Goal: Information Seeking & Learning: Understand process/instructions

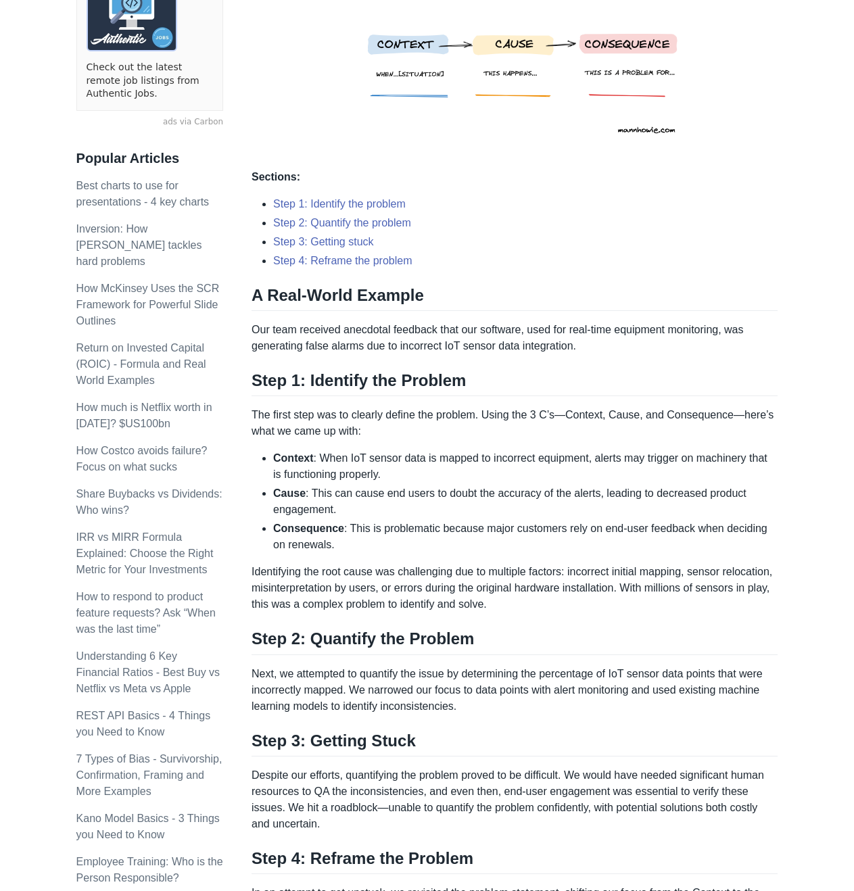
scroll to position [338, 0]
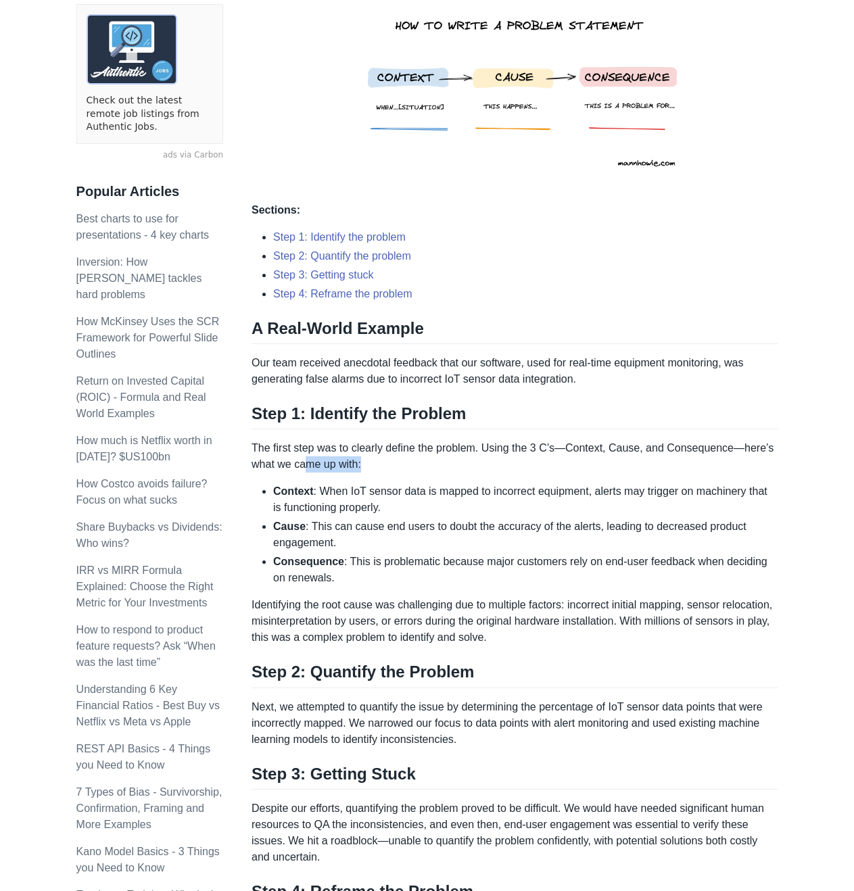
drag, startPoint x: 327, startPoint y: 455, endPoint x: 490, endPoint y: 449, distance: 162.4
click at [437, 460] on p "The first step was to clearly define the problem. Using the 3 C’s—Context, Caus…" at bounding box center [515, 456] width 526 height 32
click at [491, 449] on p "The first step was to clearly define the problem. Using the 3 C’s—Context, Caus…" at bounding box center [515, 456] width 526 height 32
drag, startPoint x: 354, startPoint y: 472, endPoint x: 328, endPoint y: 469, distance: 25.8
click at [328, 469] on div "Here are the three C’s to writing a clear problem statement: Context : When… [s…" at bounding box center [515, 681] width 526 height 1561
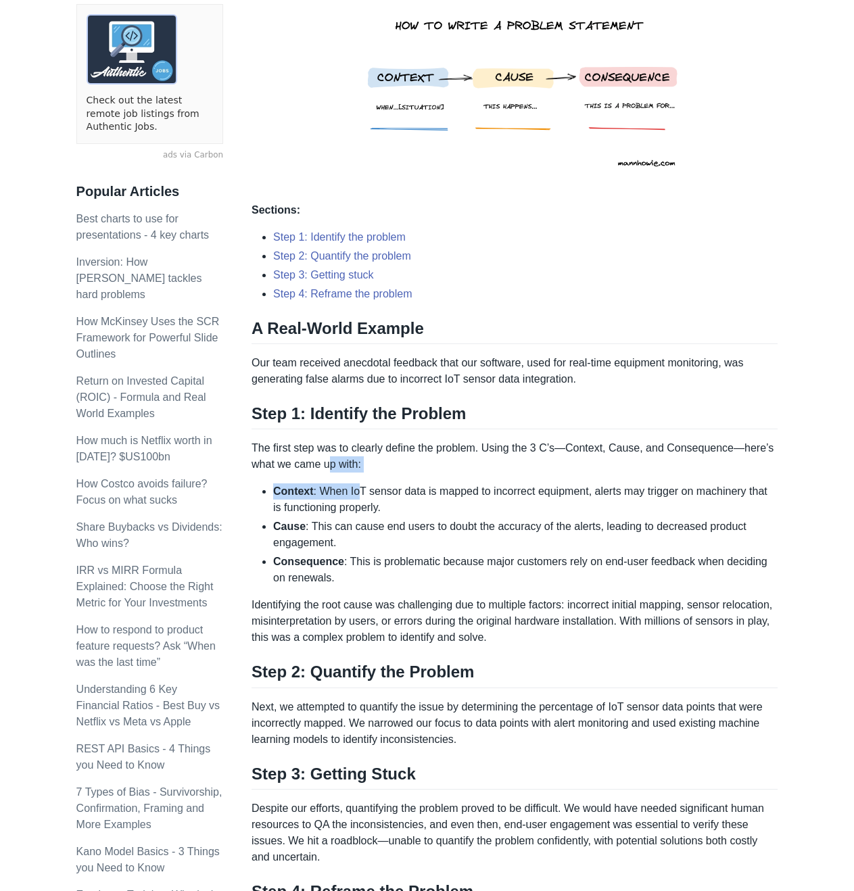
click at [328, 469] on p "The first step was to clearly define the problem. Using the 3 C’s—Context, Caus…" at bounding box center [515, 456] width 526 height 32
drag, startPoint x: 280, startPoint y: 465, endPoint x: 254, endPoint y: 464, distance: 26.4
click at [254, 464] on p "The first step was to clearly define the problem. Using the 3 C’s—Context, Caus…" at bounding box center [515, 456] width 526 height 32
click at [274, 465] on p "The first step was to clearly define the problem. Using the 3 C’s—Context, Caus…" at bounding box center [515, 456] width 526 height 32
drag, startPoint x: 364, startPoint y: 477, endPoint x: 290, endPoint y: 467, distance: 74.4
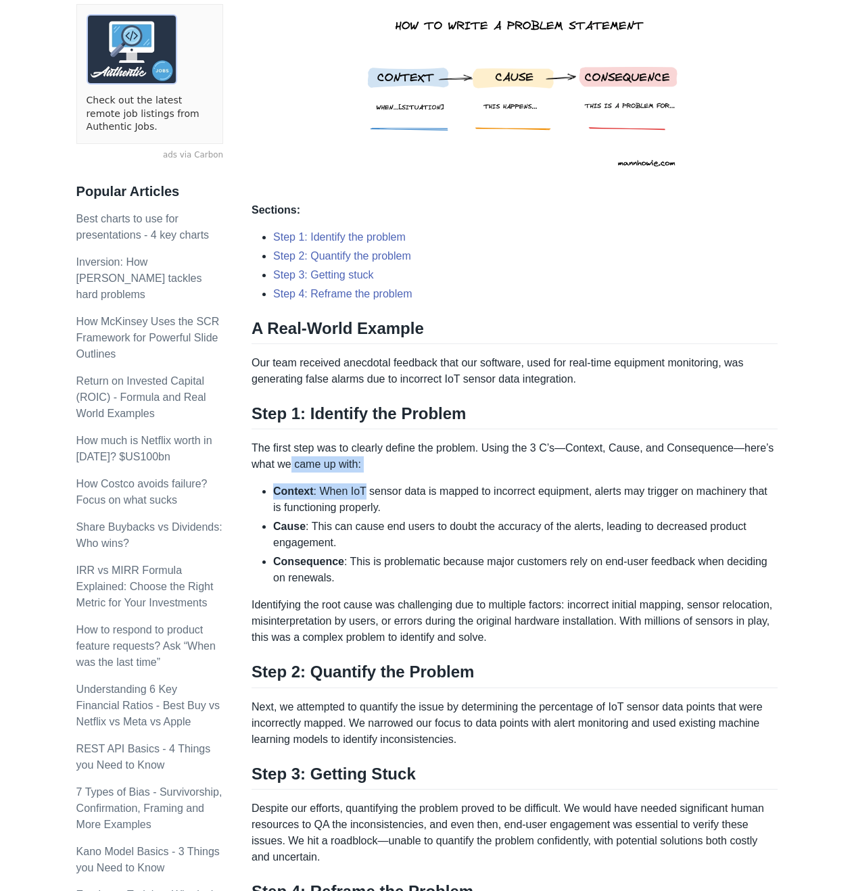
click at [290, 467] on div "Here are the three C’s to writing a clear problem statement: Context : When… [s…" at bounding box center [515, 681] width 526 height 1561
click at [290, 467] on p "The first step was to clearly define the problem. Using the 3 C’s—Context, Caus…" at bounding box center [515, 456] width 526 height 32
drag, startPoint x: 310, startPoint y: 526, endPoint x: 348, endPoint y: 535, distance: 38.9
click at [343, 535] on li "Cause : This can cause end users to doubt the accuracy of the alerts, leading t…" at bounding box center [525, 535] width 504 height 32
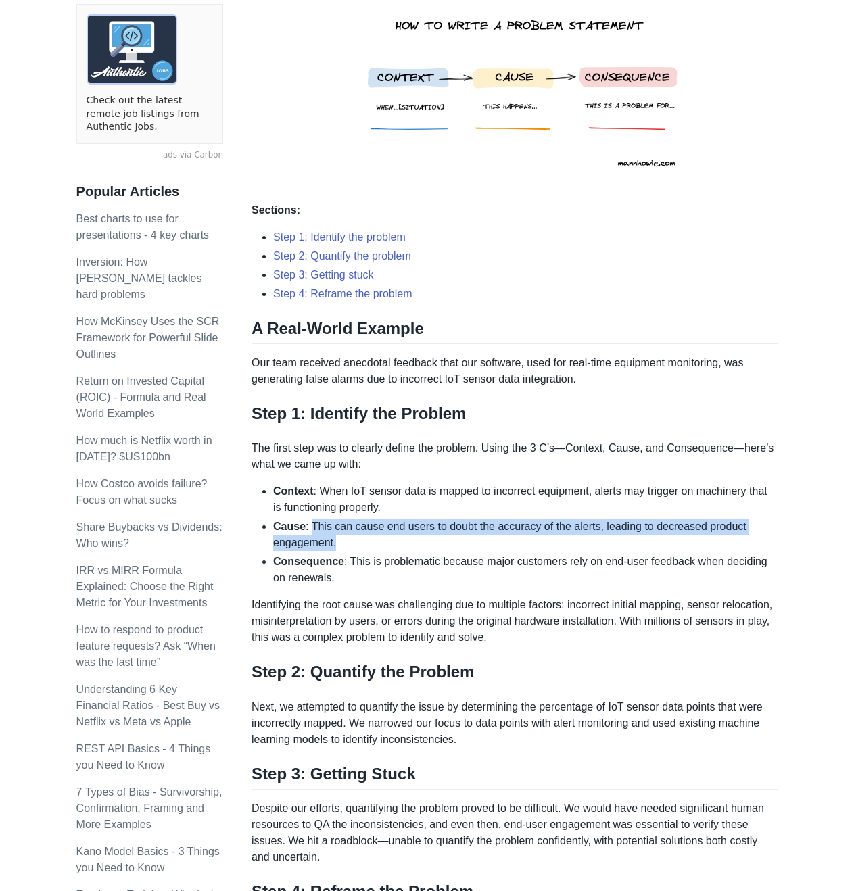
click at [348, 535] on li "Cause : This can cause end users to doubt the accuracy of the alerts, leading t…" at bounding box center [525, 535] width 504 height 32
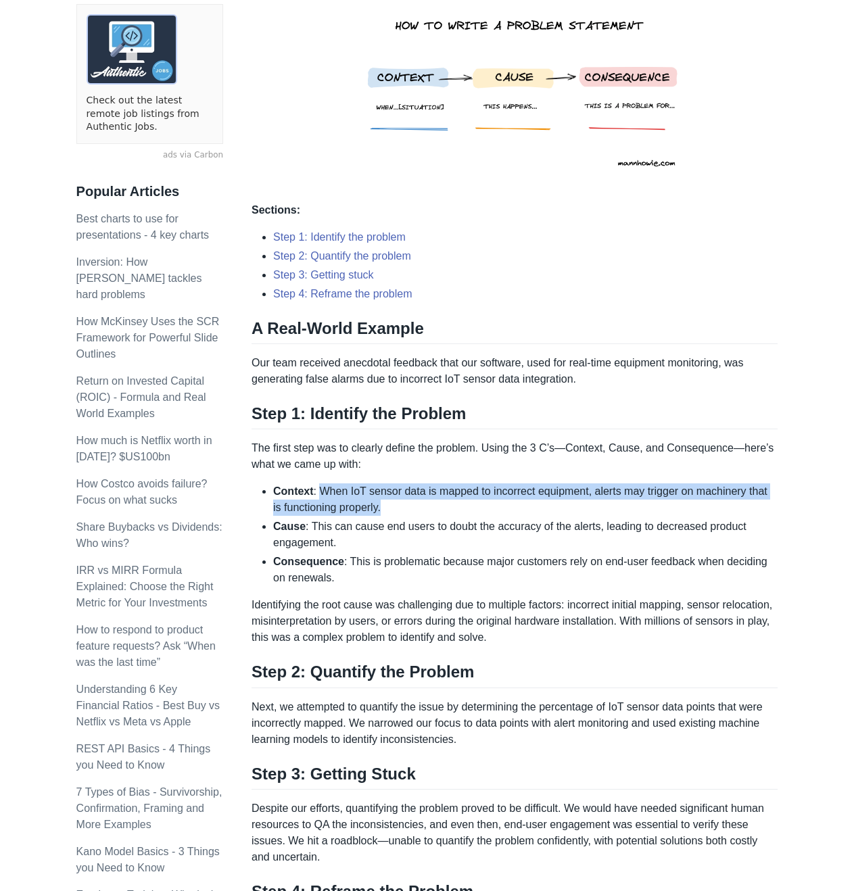
drag, startPoint x: 319, startPoint y: 492, endPoint x: 425, endPoint y: 503, distance: 106.7
click at [425, 503] on li "Context : When IoT sensor data is mapped to incorrect equipment, alerts may tri…" at bounding box center [525, 499] width 504 height 32
drag, startPoint x: 358, startPoint y: 510, endPoint x: 318, endPoint y: 504, distance: 40.5
click at [319, 504] on li "Context : When IoT sensor data is mapped to incorrect equipment, alerts may tri…" at bounding box center [525, 499] width 504 height 32
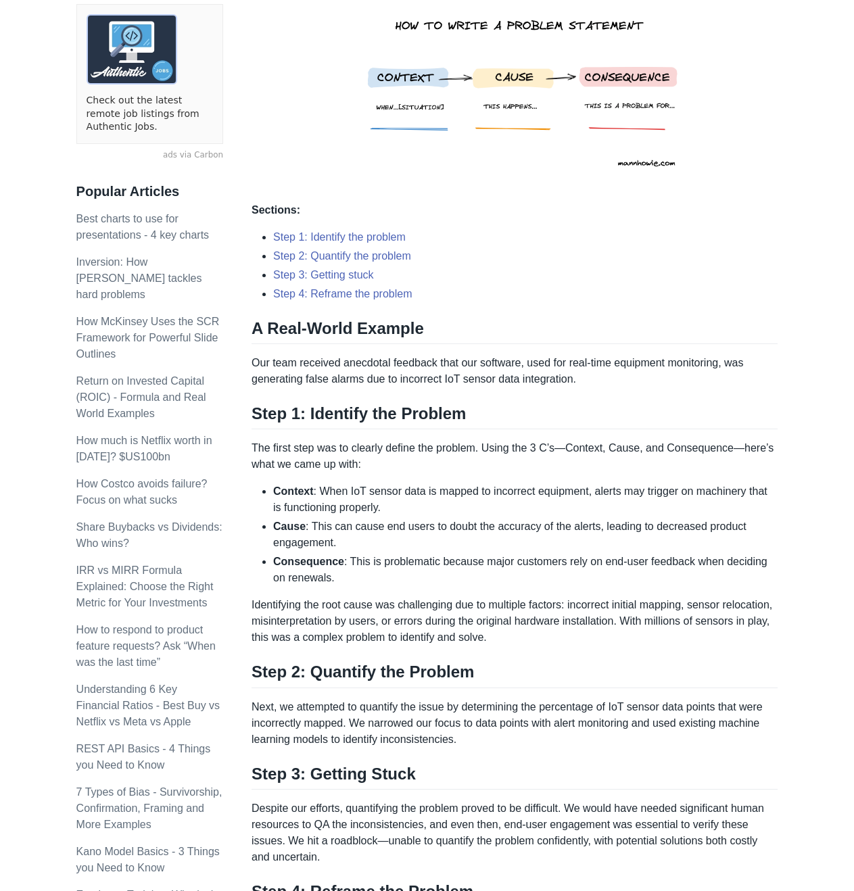
click at [318, 504] on li "Context : When IoT sensor data is mapped to incorrect equipment, alerts may tri…" at bounding box center [525, 499] width 504 height 32
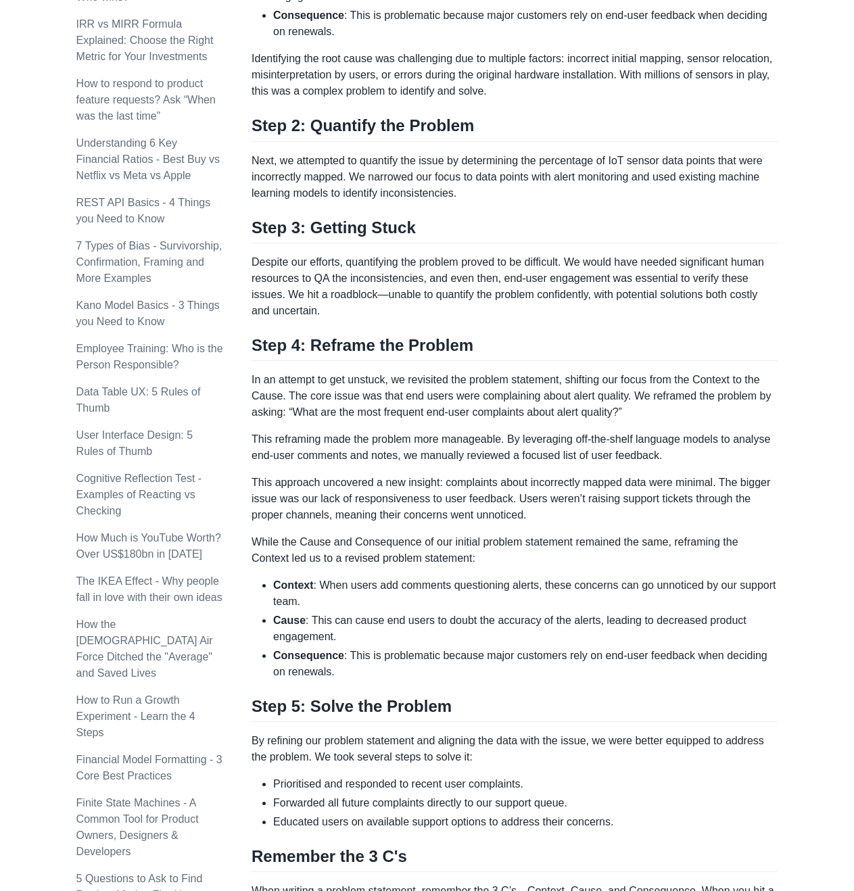
scroll to position [879, 0]
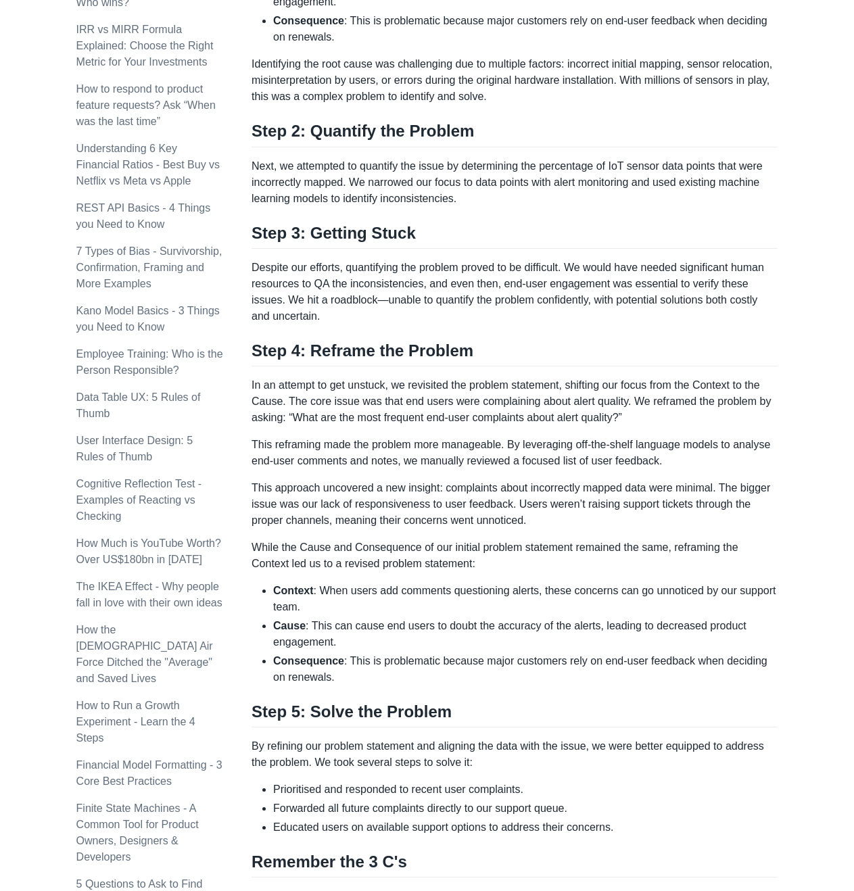
click at [541, 519] on p "This approach uncovered a new insight: complaints about incorrectly mapped data…" at bounding box center [515, 504] width 526 height 49
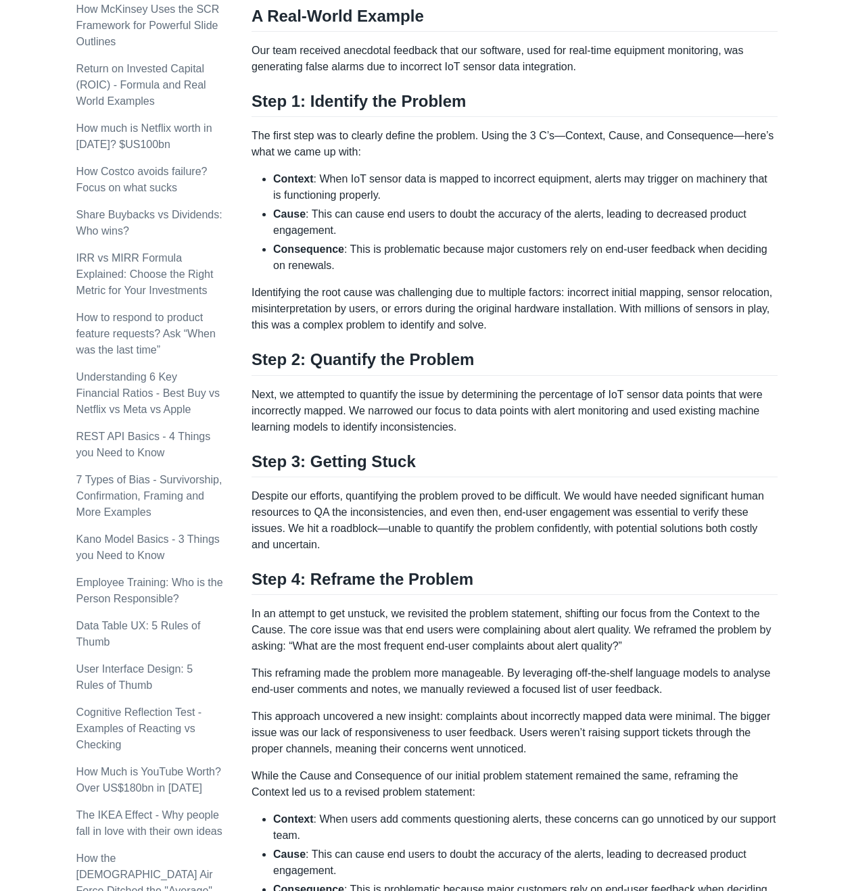
scroll to position [541, 0]
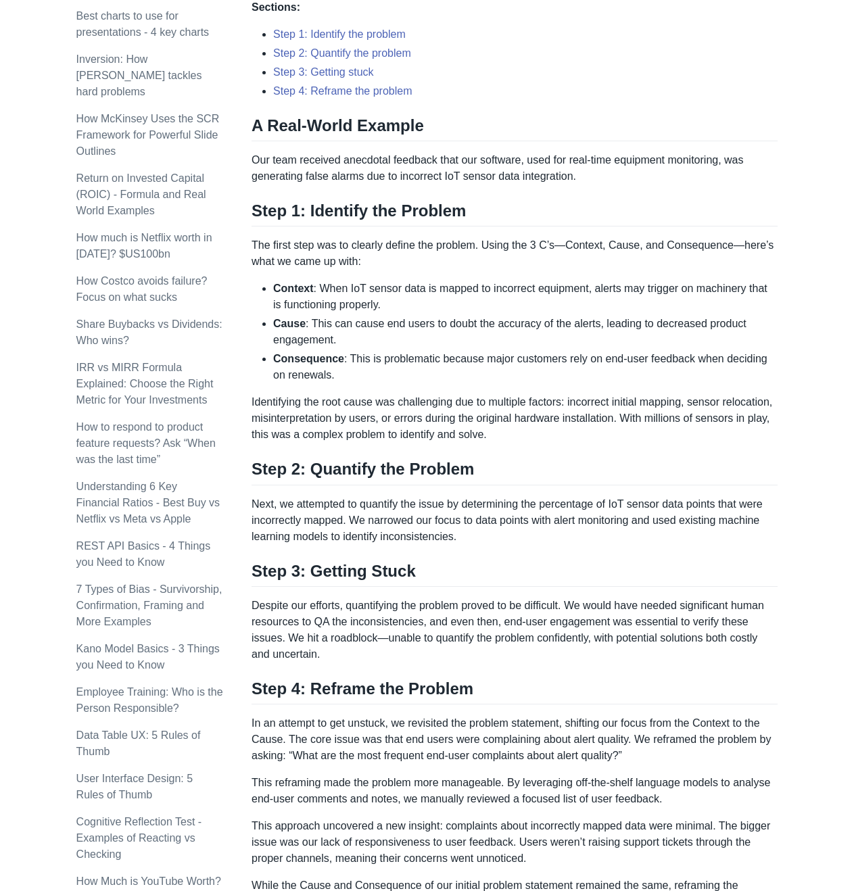
click at [358, 44] on ul "Step 1: Identify the problem Step 2: Quantify the problem Step 3: Getting stuck…" at bounding box center [515, 62] width 526 height 73
click at [361, 51] on link "Step 2: Quantify the problem" at bounding box center [342, 52] width 138 height 11
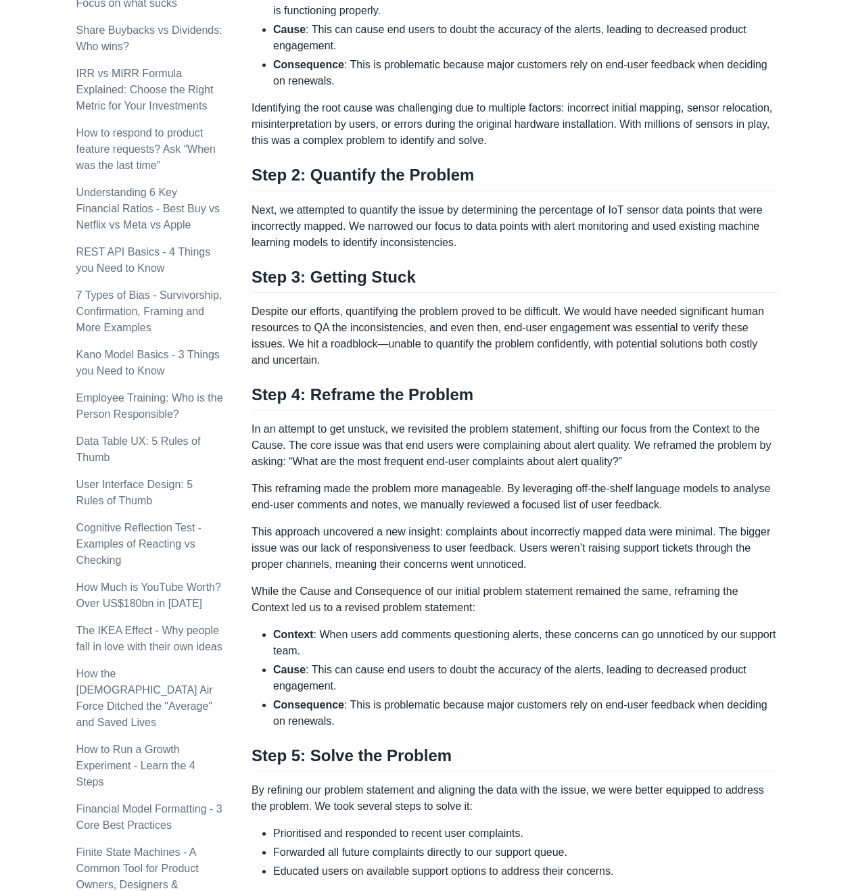
scroll to position [728, 0]
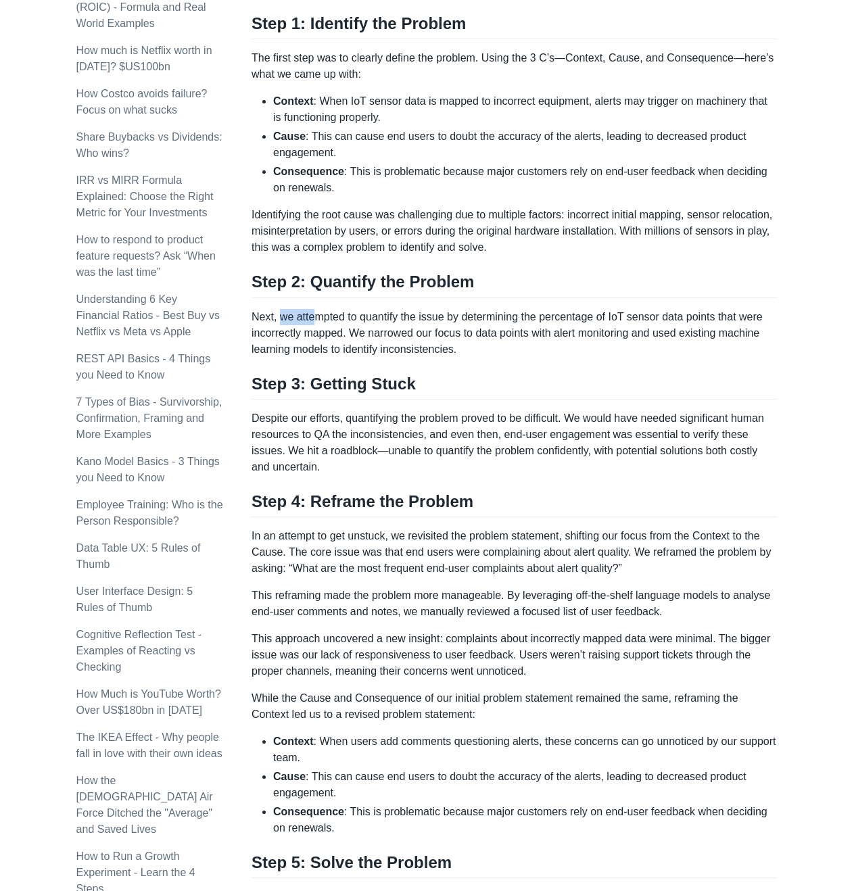
drag, startPoint x: 280, startPoint y: 312, endPoint x: 337, endPoint y: 314, distance: 57.5
click at [318, 312] on p "Next, we attempted to quantify the issue by determining the percentage of IoT s…" at bounding box center [515, 333] width 526 height 49
click at [343, 314] on p "Next, we attempted to quantify the issue by determining the percentage of IoT s…" at bounding box center [515, 333] width 526 height 49
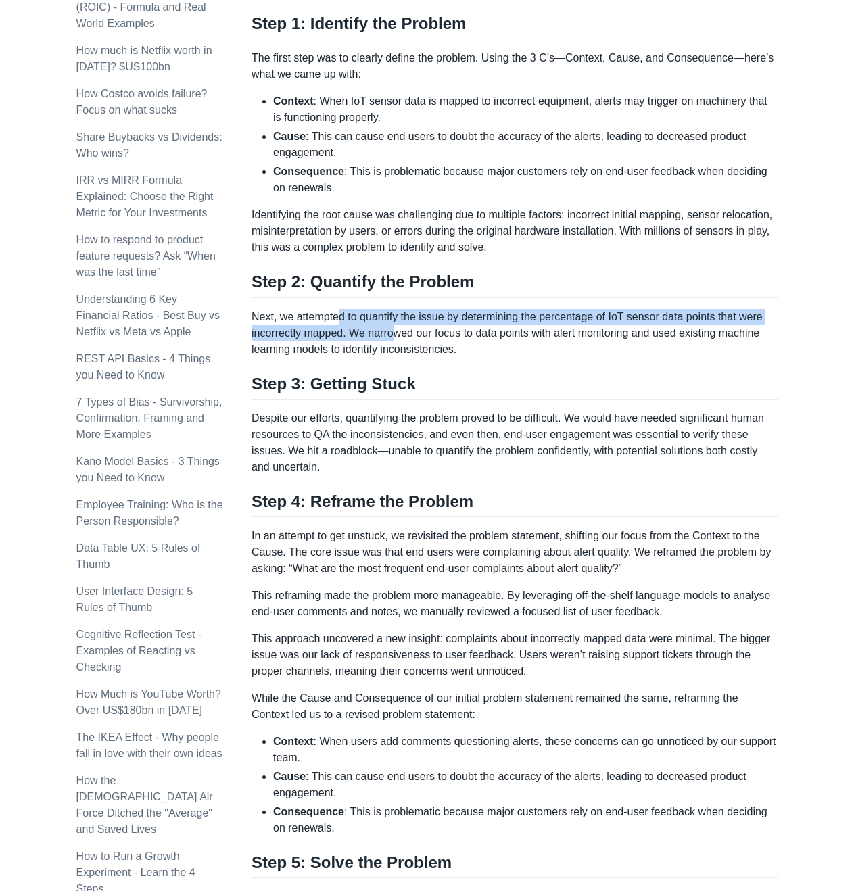
drag, startPoint x: 337, startPoint y: 314, endPoint x: 406, endPoint y: 332, distance: 71.2
click at [397, 331] on p "Next, we attempted to quantify the issue by determining the percentage of IoT s…" at bounding box center [515, 333] width 526 height 49
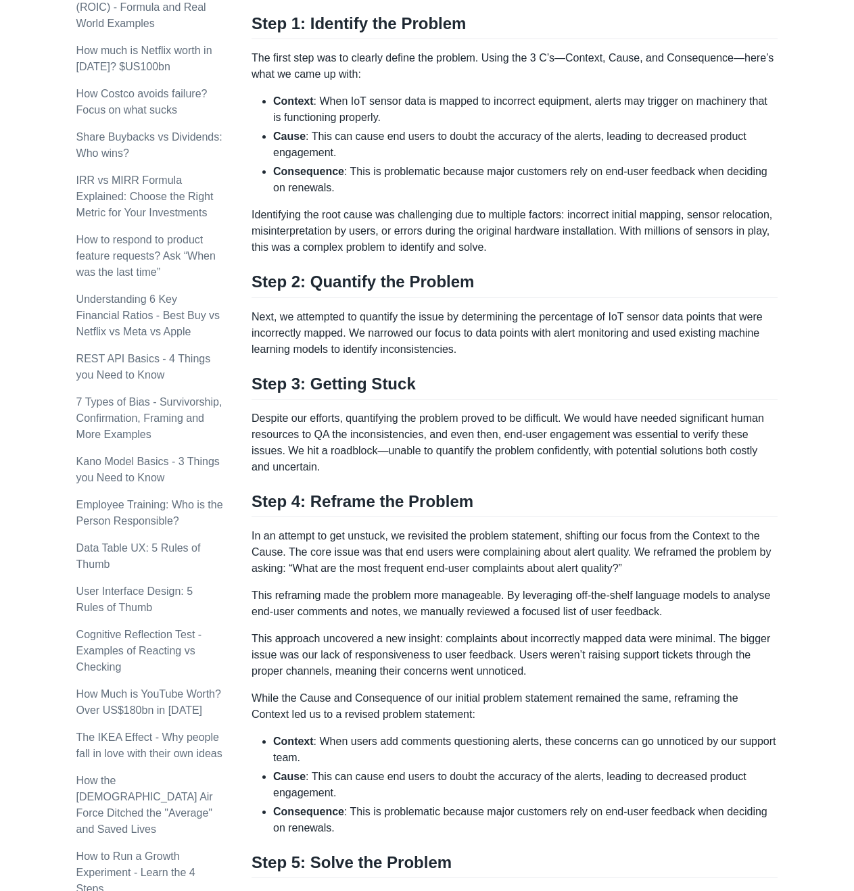
drag, startPoint x: 406, startPoint y: 332, endPoint x: 475, endPoint y: 346, distance: 70.4
click at [406, 332] on p "Next, we attempted to quantify the issue by determining the percentage of IoT s…" at bounding box center [515, 333] width 526 height 49
drag, startPoint x: 487, startPoint y: 355, endPoint x: 418, endPoint y: 344, distance: 69.8
click at [418, 344] on p "Next, we attempted to quantify the issue by determining the percentage of IoT s…" at bounding box center [515, 333] width 526 height 49
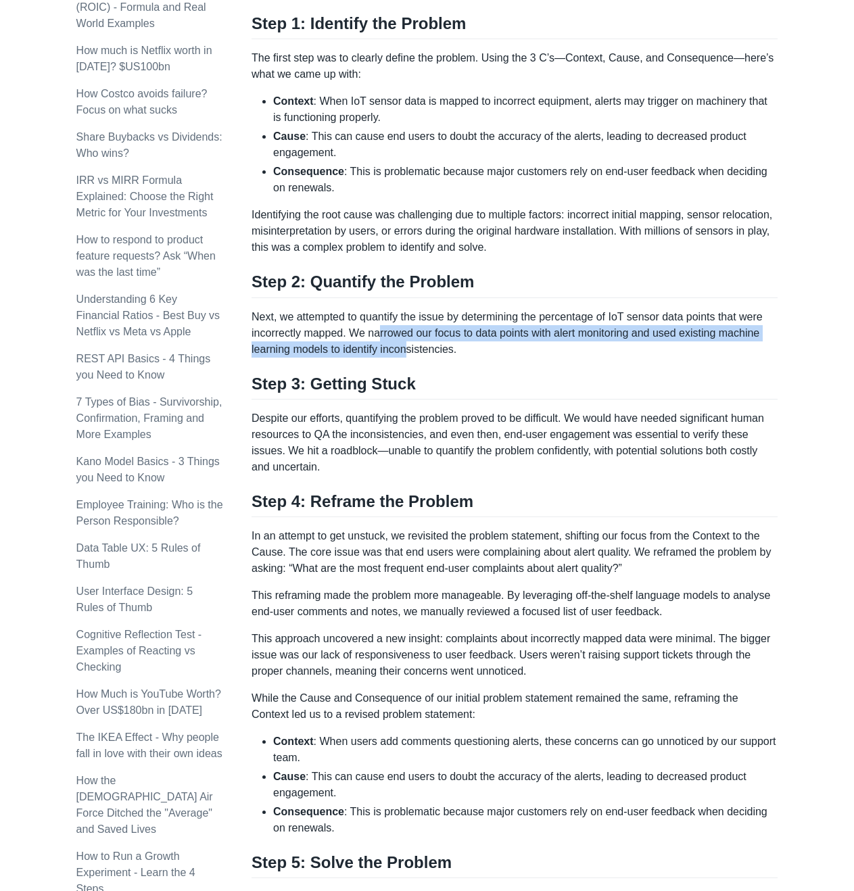
drag, startPoint x: 408, startPoint y: 340, endPoint x: 377, endPoint y: 329, distance: 32.5
click at [377, 329] on p "Next, we attempted to quantify the issue by determining the percentage of IoT s…" at bounding box center [515, 333] width 526 height 49
drag, startPoint x: 348, startPoint y: 326, endPoint x: 377, endPoint y: 330, distance: 28.7
click at [360, 327] on p "Next, we attempted to quantify the issue by determining the percentage of IoT s…" at bounding box center [515, 333] width 526 height 49
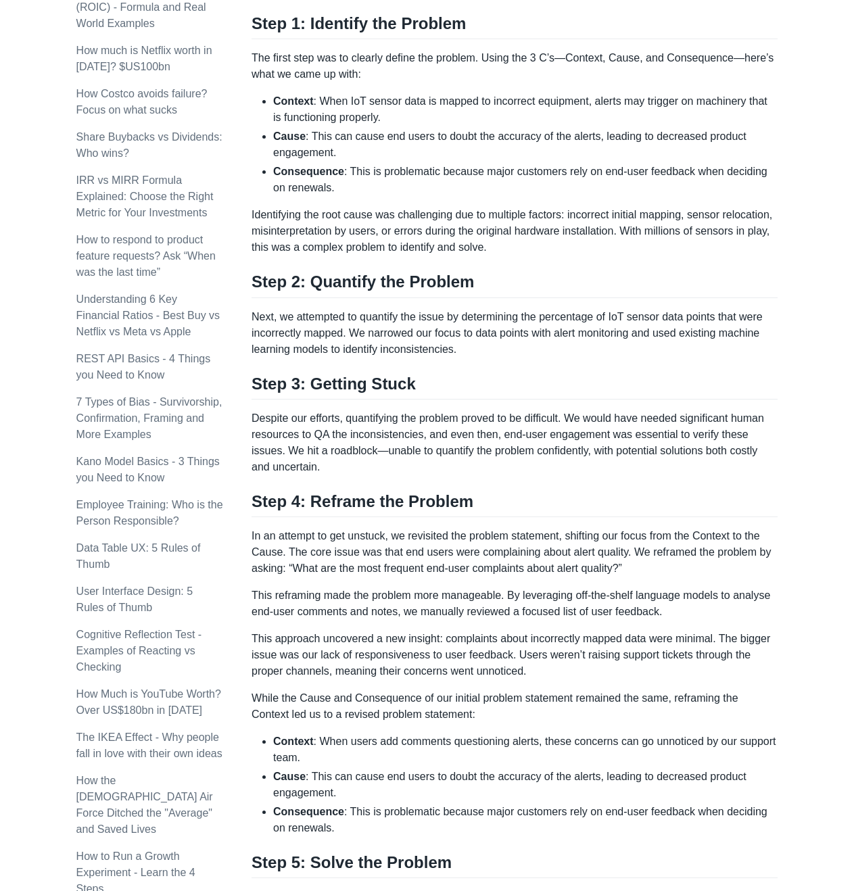
click at [379, 330] on p "Next, we attempted to quantify the issue by determining the percentage of IoT s…" at bounding box center [515, 333] width 526 height 49
drag, startPoint x: 469, startPoint y: 348, endPoint x: 383, endPoint y: 342, distance: 86.1
click at [383, 342] on p "Next, we attempted to quantify the issue by determining the percentage of IoT s…" at bounding box center [515, 333] width 526 height 49
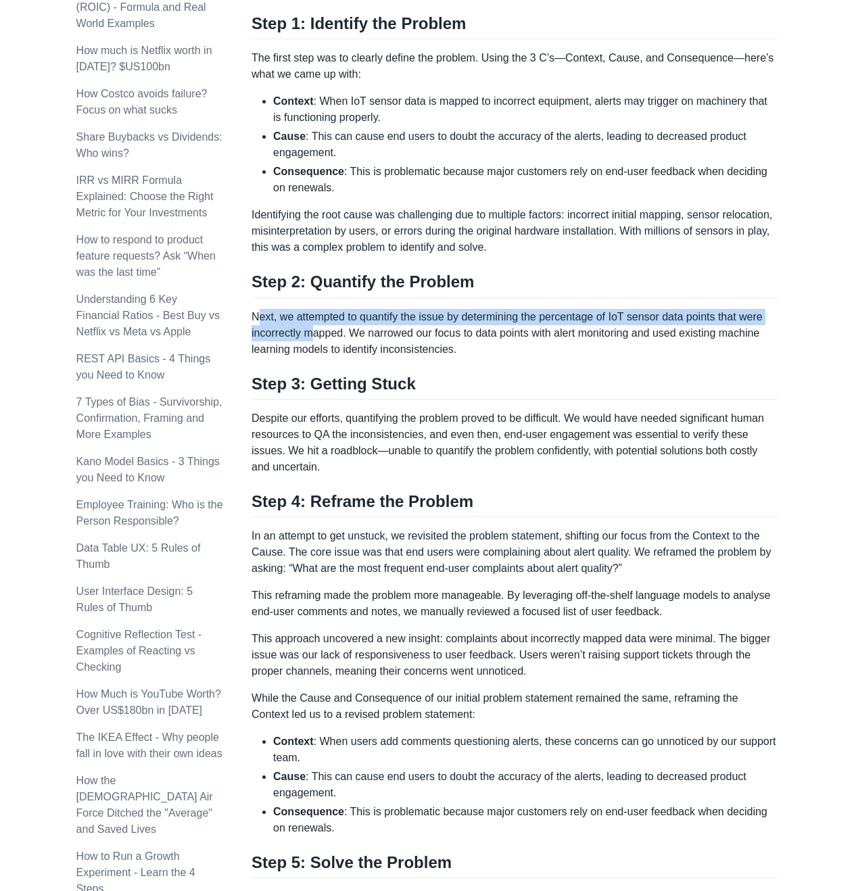
drag, startPoint x: 262, startPoint y: 318, endPoint x: 316, endPoint y: 332, distance: 55.9
click at [316, 332] on p "Next, we attempted to quantify the issue by determining the percentage of IoT s…" at bounding box center [515, 333] width 526 height 49
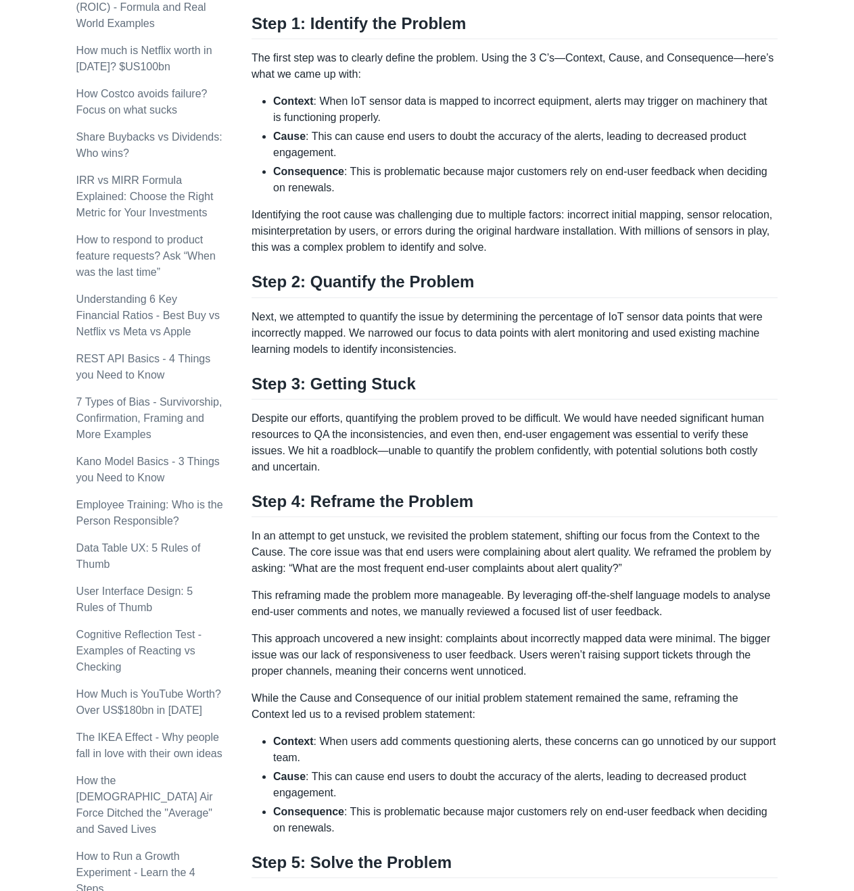
scroll to position [541, 0]
